Goal: Task Accomplishment & Management: Complete application form

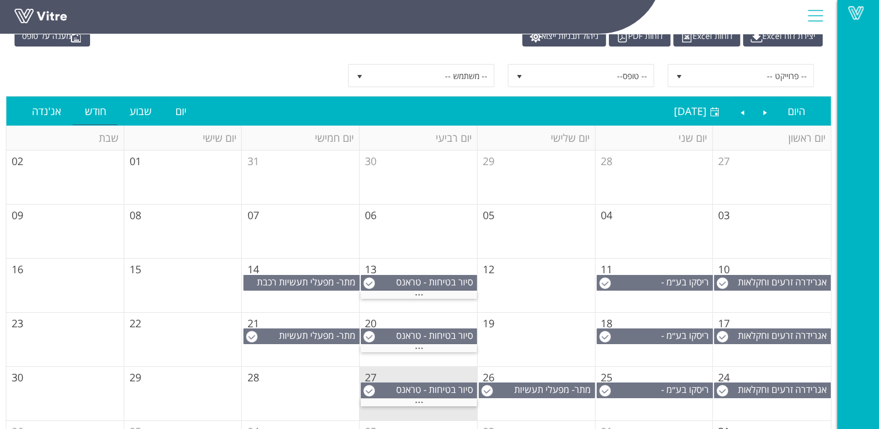
scroll to position [107, 0]
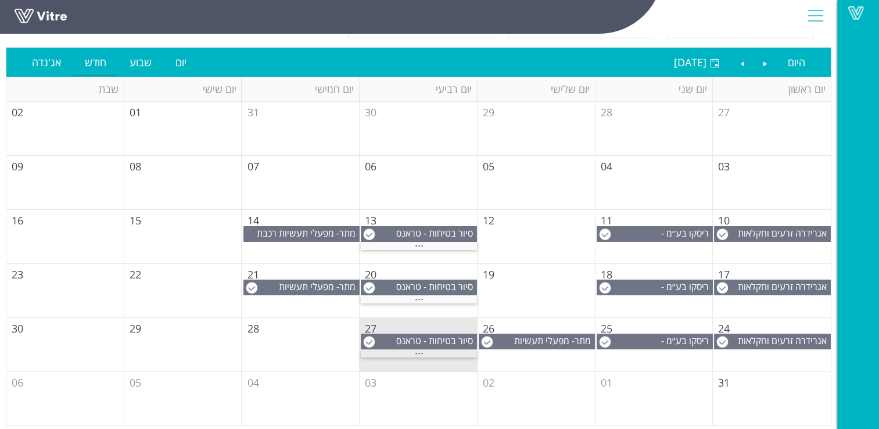
click at [418, 350] on span "..." at bounding box center [419, 350] width 9 height 13
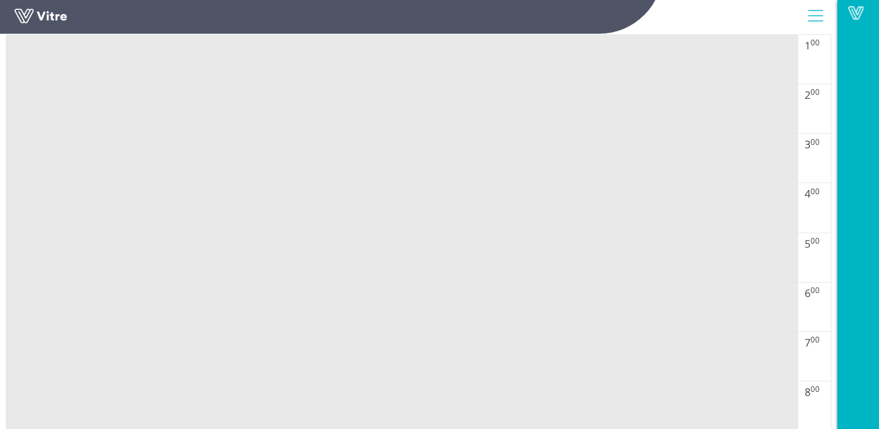
scroll to position [456, 0]
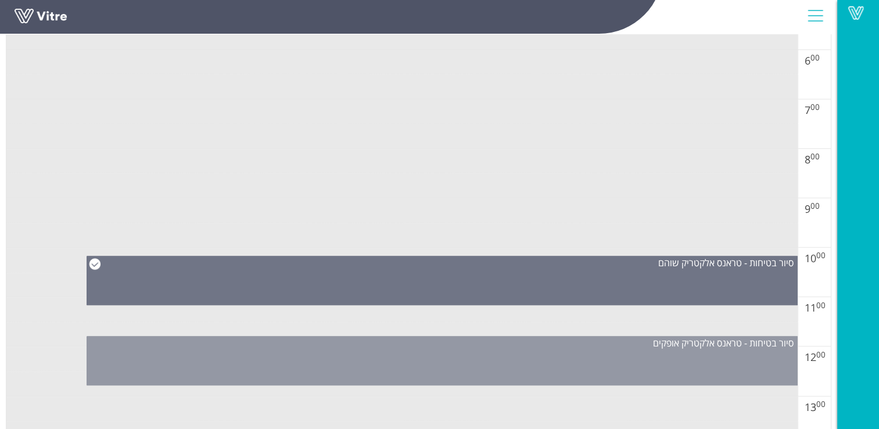
click at [540, 353] on div "סיור בטיחות - טראנס אלקטריק אופקים" at bounding box center [442, 360] width 711 height 49
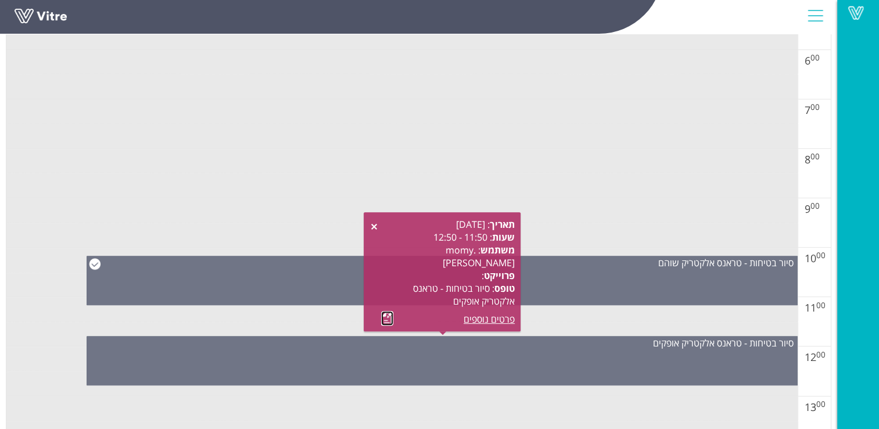
click at [386, 317] on link at bounding box center [387, 318] width 12 height 15
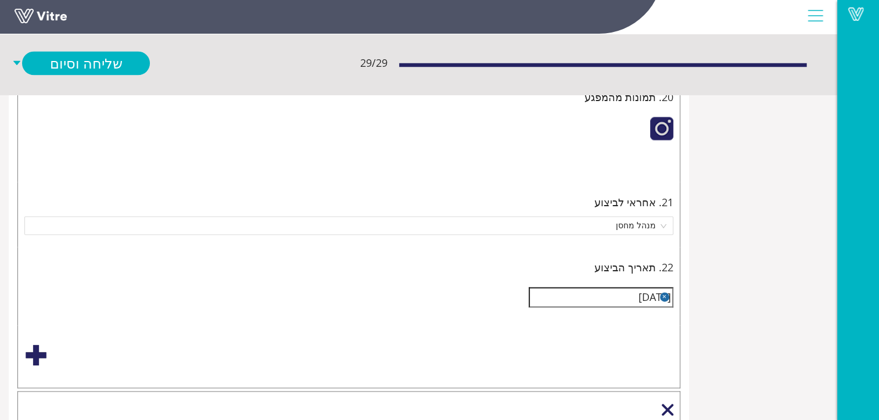
scroll to position [1976, -191]
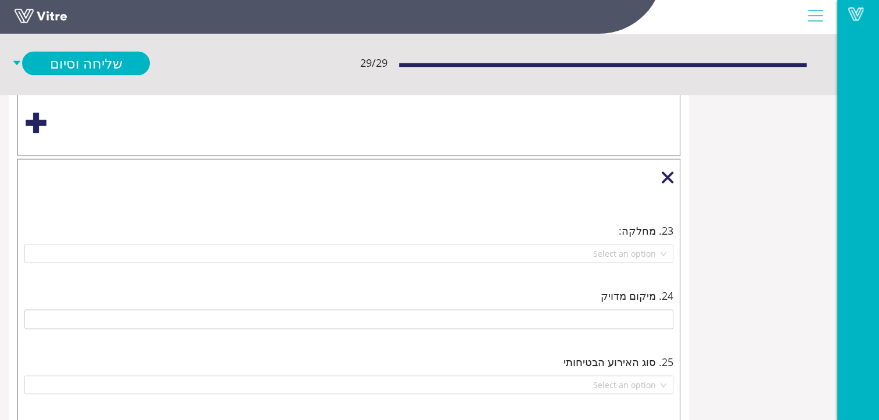
drag, startPoint x: 521, startPoint y: 419, endPoint x: 572, endPoint y: 421, distance: 51.8
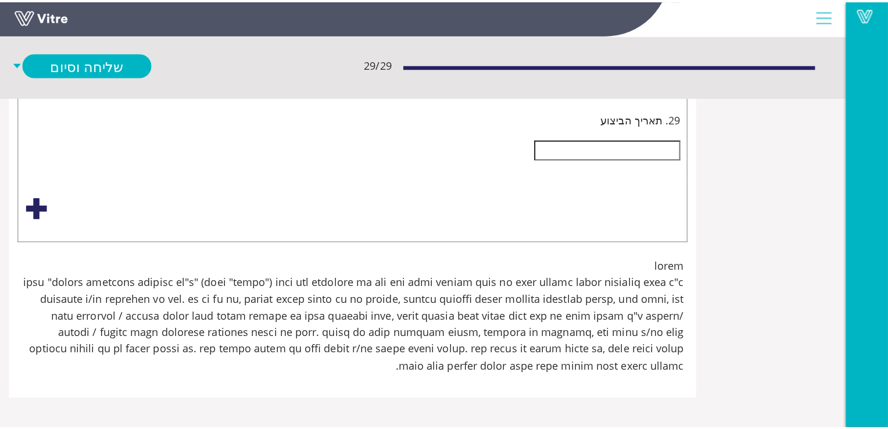
scroll to position [7903, -109]
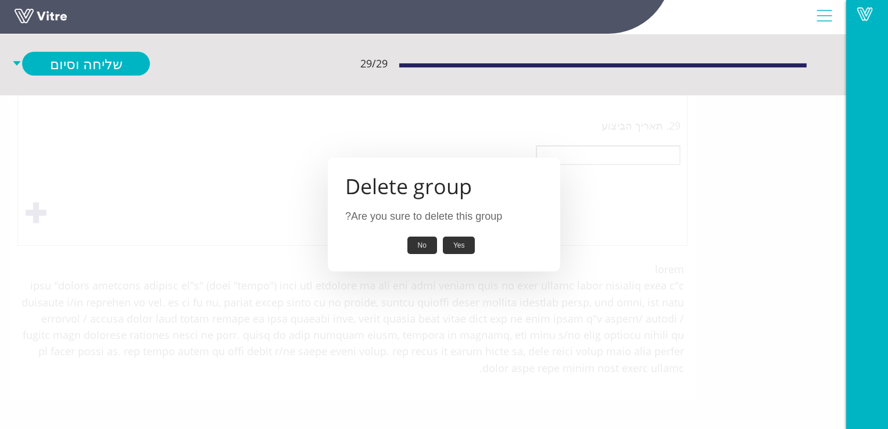
click at [462, 244] on button "Yes" at bounding box center [459, 246] width 33 height 18
type input "פס מתכת גבוהה.עובדים נתקלים בפס"
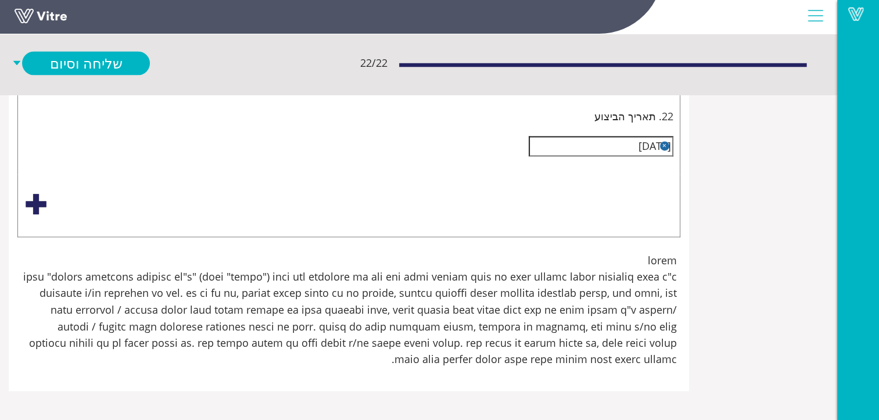
scroll to position [6533, -109]
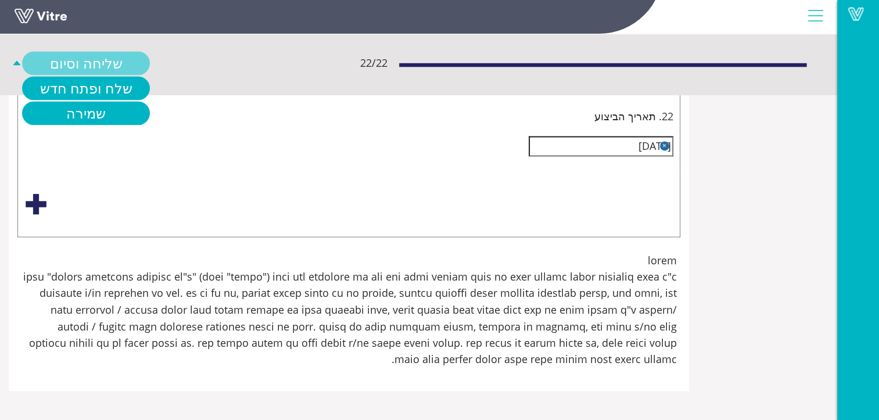
click at [150, 60] on link "שליחה וסיום" at bounding box center [86, 64] width 128 height 24
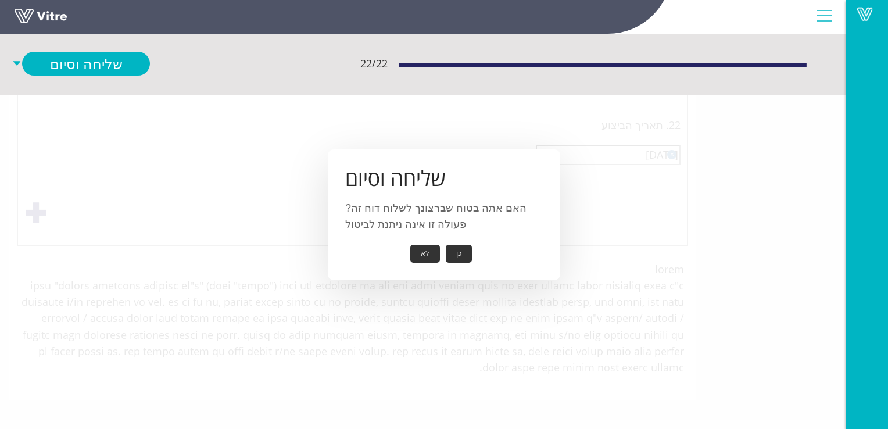
click at [461, 252] on button "כן" at bounding box center [459, 254] width 26 height 18
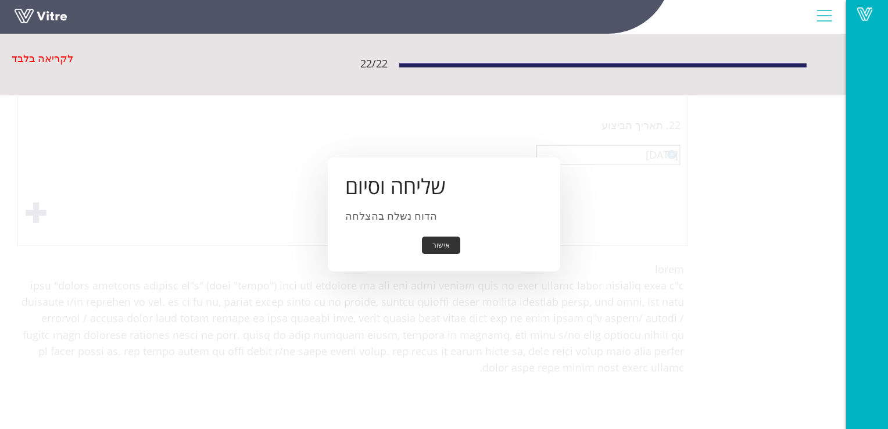
click at [439, 245] on button "אישור" at bounding box center [441, 246] width 38 height 18
